Goal: Task Accomplishment & Management: Manage account settings

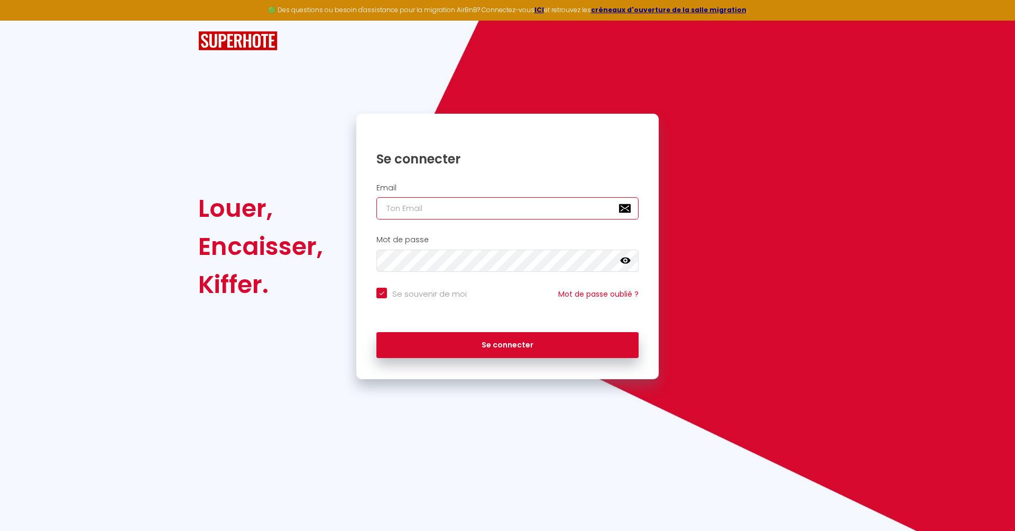
click at [488, 209] on input "email" at bounding box center [507, 208] width 262 height 22
click at [512, 255] on form "Email Mot de passe false Se souvenir de moi Mot de passe oublié ? Se connecter" at bounding box center [507, 273] width 302 height 191
click at [493, 207] on input "email" at bounding box center [507, 208] width 262 height 22
paste input "[EMAIL_ADDRESS][DOMAIN_NAME]"
type input "[EMAIL_ADDRESS][DOMAIN_NAME]"
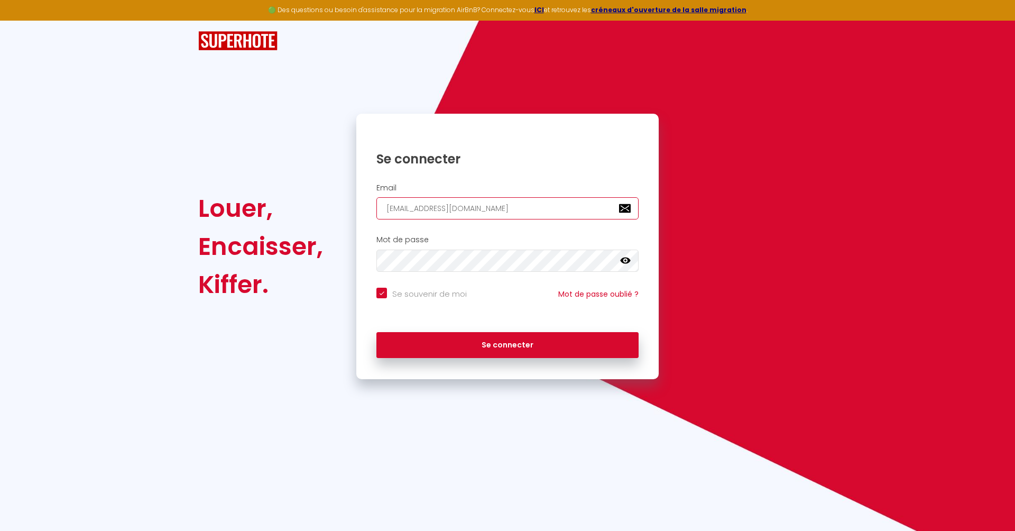
checkbox input "true"
type input "[EMAIL_ADDRESS][DOMAIN_NAME]"
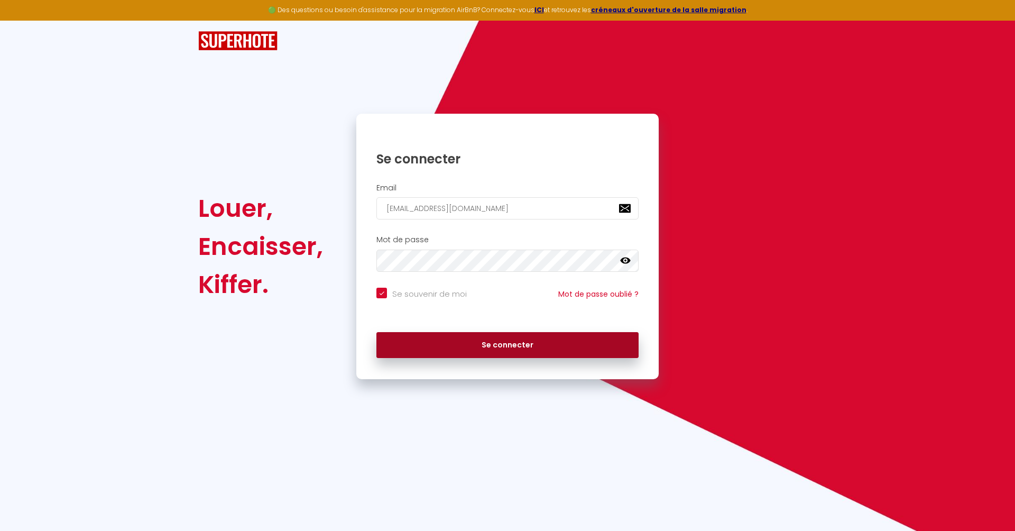
click at [475, 342] on button "Se connecter" at bounding box center [507, 345] width 262 height 26
checkbox input "true"
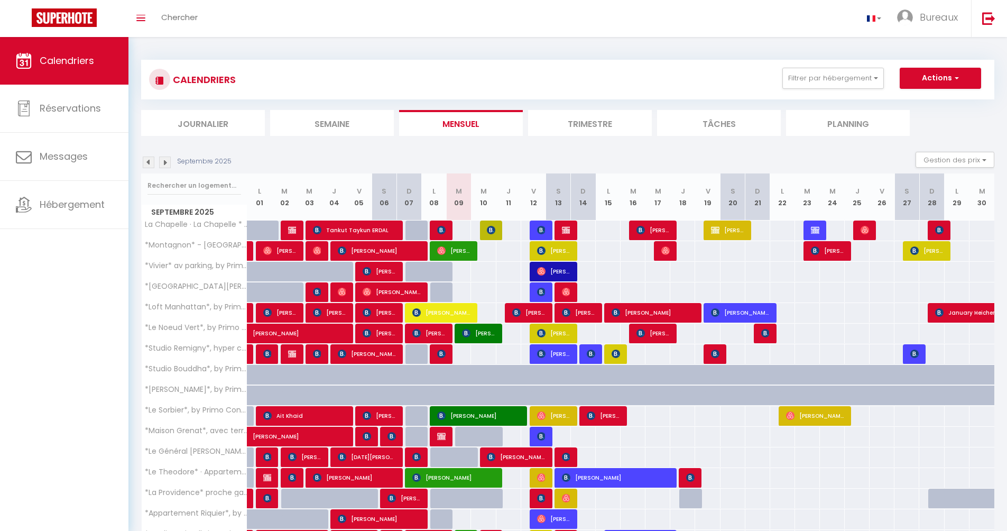
click at [230, 124] on li "Journalier" at bounding box center [203, 123] width 124 height 26
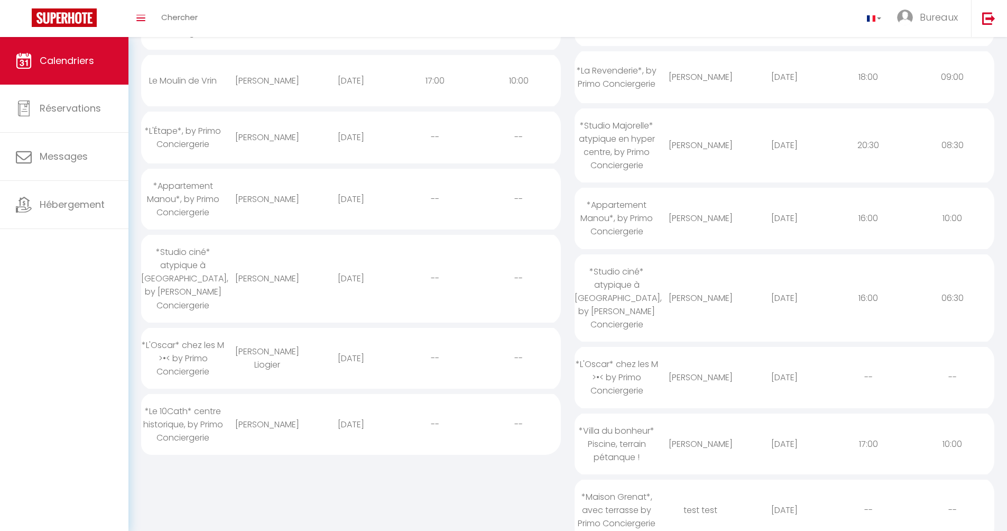
scroll to position [381, 0]
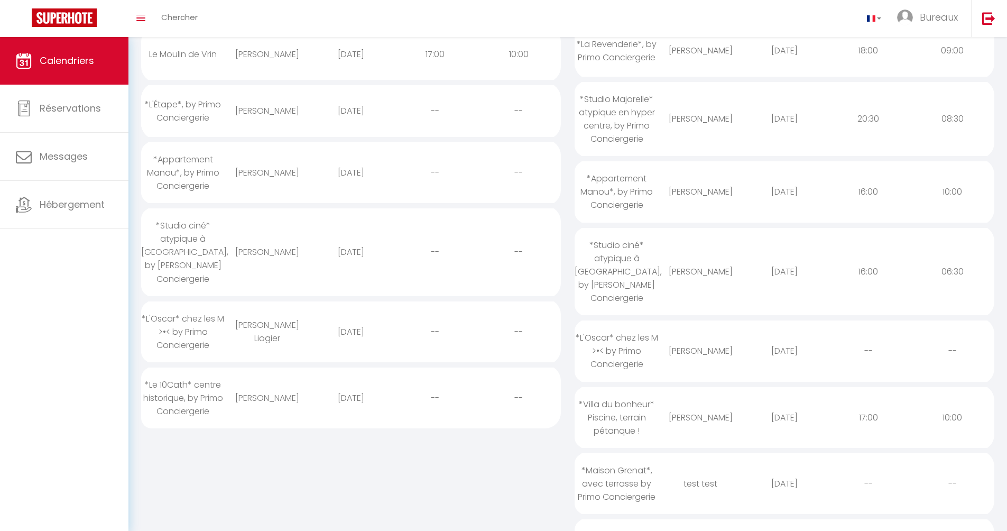
click at [284, 180] on div "[PERSON_NAME]" at bounding box center [267, 172] width 84 height 34
select select "0"
select select "1"
select select
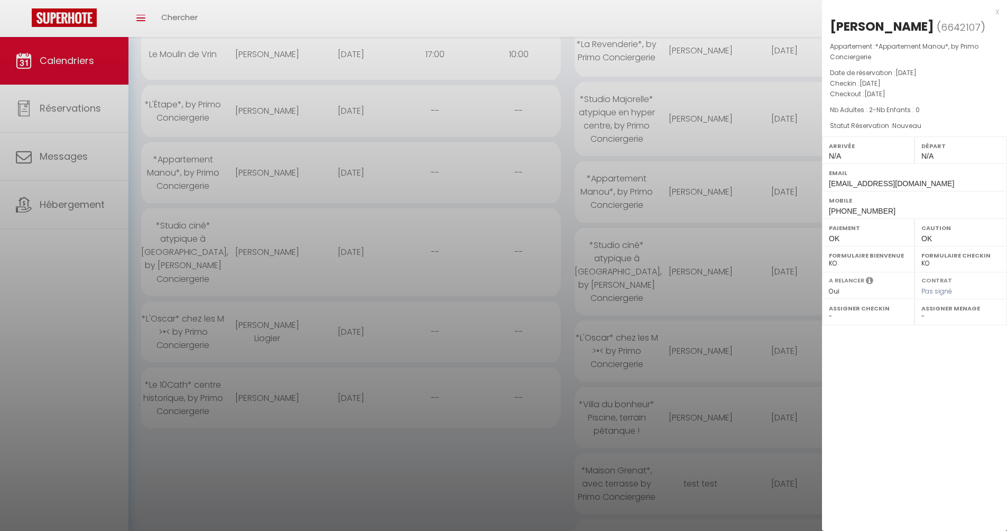
select select "49559"
